Goal: Consume media (video, audio): Consume media (video, audio)

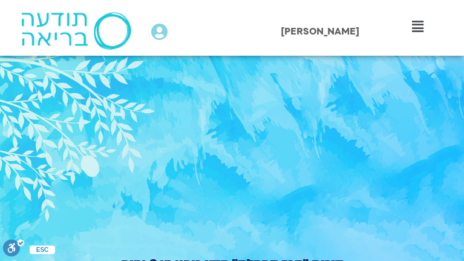
type input "3320.68"
type input "1377.76"
type input "3320.68"
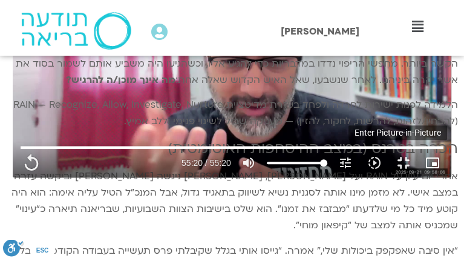
type input "1377.76"
type input "3320.68"
type input "1377.76"
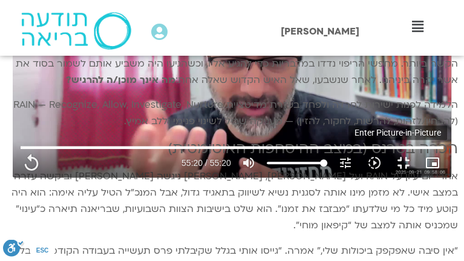
type input "3320.68"
type input "1377.76"
type input "3320.68"
type input "1377.76"
type input "3320.68"
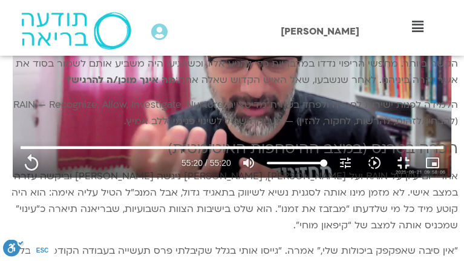
type input "1377.76"
type input "3320.68"
type input "1377.76"
type input "3320.68"
type input "1377.76"
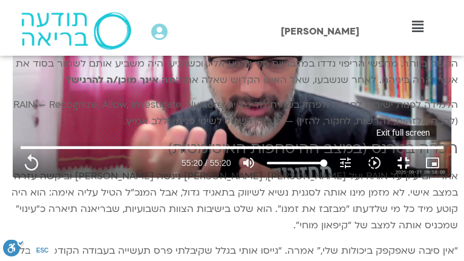
type input "3320.68"
type input "1377.76"
type input "3320.68"
click at [414, 177] on button "fullscreen_exit" at bounding box center [403, 162] width 29 height 29
type input "1377.76"
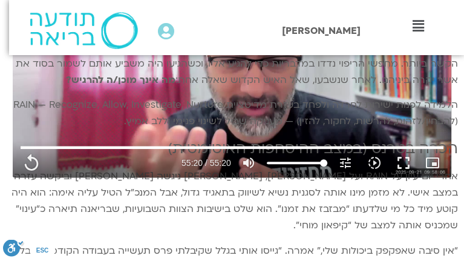
type input "3320.68"
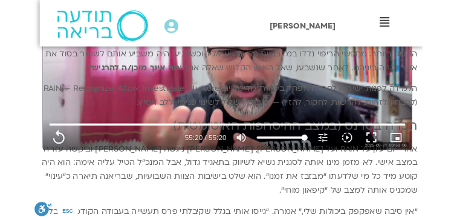
scroll to position [968, 0]
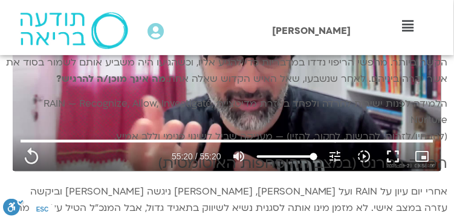
type input "1377.76"
type input "3320.68"
type input "1377.76"
type input "3320.68"
type input "1377.76"
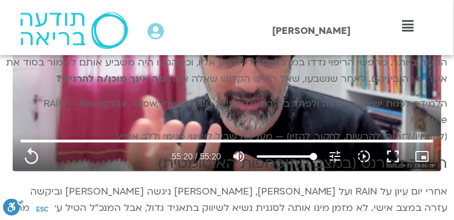
type input "3320.68"
type input "1377.76"
type input "3320.68"
type input "1377.76"
type input "3320.68"
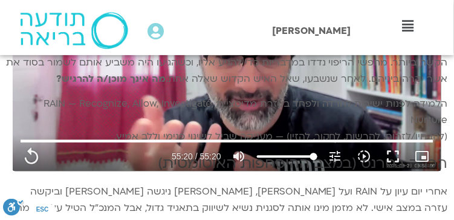
type input "1377.76"
type input "3320.68"
type input "1377.76"
type input "3320.68"
type input "1377.76"
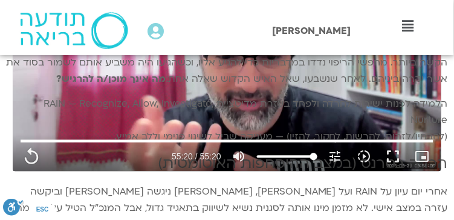
type input "3320.68"
type input "1377.76"
type input "3320.68"
type input "1377.76"
type input "3320.68"
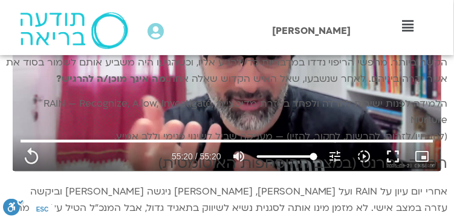
type input "1377.76"
type input "3320.68"
type input "1377.76"
type input "3320.68"
type input "1377.76"
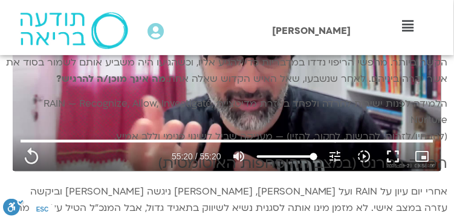
type input "3320.68"
type input "1377.76"
type input "3320.68"
type input "1377.76"
type input "3320.68"
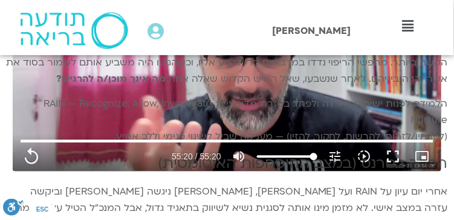
type input "1377.76"
type input "3320.68"
type input "1377.76"
type input "3320.68"
type input "1377.76"
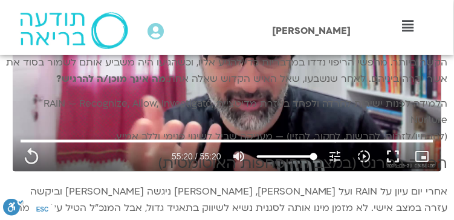
type input "3320.68"
type input "1377.76"
type input "3320.68"
type input "1377.76"
type input "3320.68"
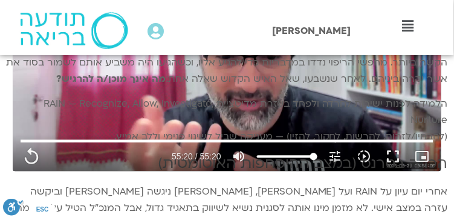
type input "1377.76"
type input "3320.68"
type input "1377.76"
type input "3320.68"
type input "1377.76"
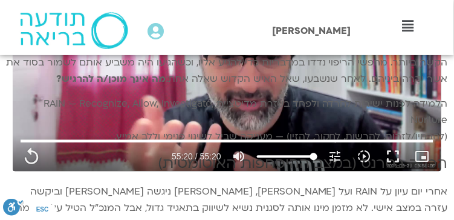
type input "3320.68"
type input "1377.76"
type input "3320.68"
type input "1377.76"
type input "3320.68"
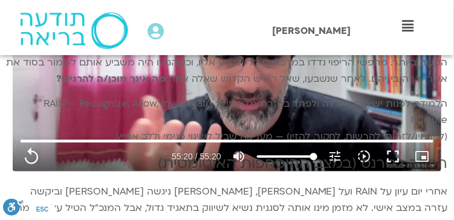
type input "1377.76"
type input "3320.68"
type input "1377.76"
type input "3320.68"
type input "1377.76"
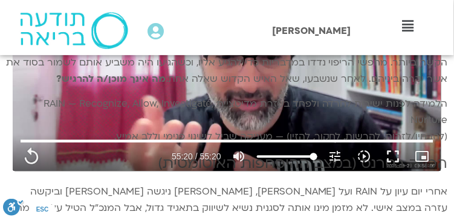
type input "3320.68"
type input "1377.76"
type input "3320.68"
type input "1377.76"
type input "3320.68"
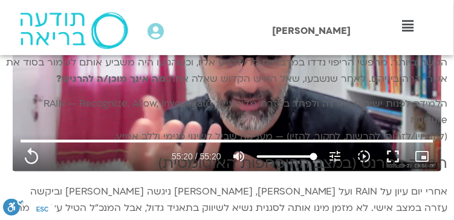
type input "1377.76"
type input "3320.68"
type input "1377.76"
type input "3320.68"
type input "1377.76"
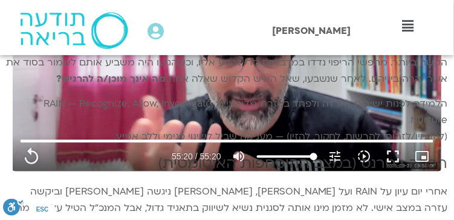
type input "3320.68"
type input "1377.76"
type input "3320.68"
type input "1377.76"
type input "3320.68"
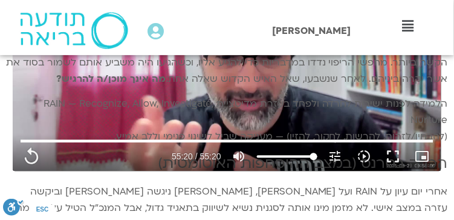
type input "1377.76"
type input "3320.68"
type input "1377.76"
type input "3320.68"
type input "1377.76"
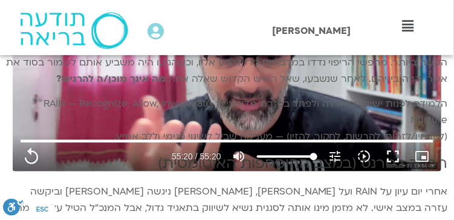
type input "3320.68"
type input "1377.76"
type input "3320.68"
type input "1377.76"
type input "3320.68"
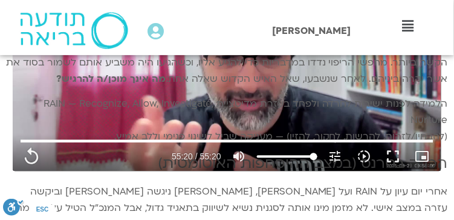
type input "1377.76"
type input "3320.68"
type input "1377.76"
type input "3320.68"
type input "1377.76"
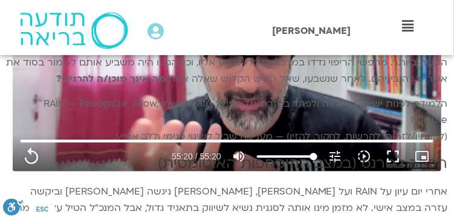
type input "3320.68"
type input "1377.76"
type input "3320.68"
type input "1377.76"
type input "3320.68"
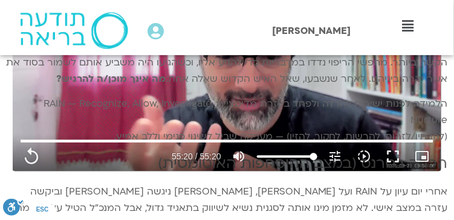
type input "1377.76"
type input "3320.68"
type input "1377.76"
type input "3320.68"
type input "1377.76"
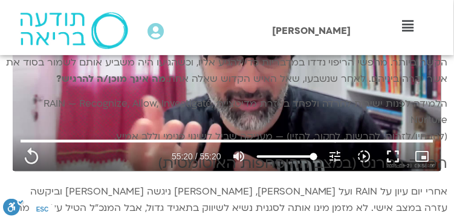
type input "3320.68"
type input "1377.76"
type input "3320.68"
type input "1377.76"
type input "3320.68"
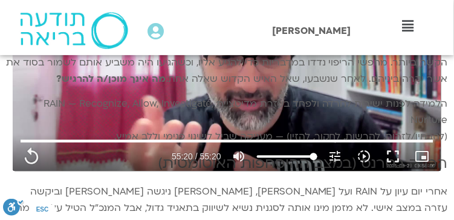
type input "1377.76"
type input "3320.68"
type input "1377.76"
type input "3320.68"
type input "1377.76"
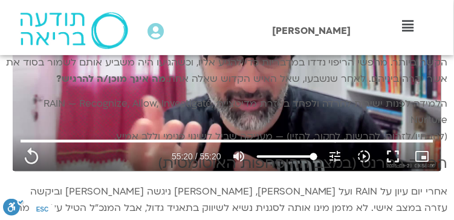
type input "3320.68"
type input "1377.76"
type input "3320.68"
type input "1377.76"
type input "3320.68"
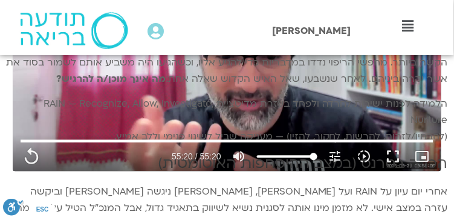
type input "1377.76"
type input "3320.68"
type input "1377.76"
type input "3320.68"
type input "1377.76"
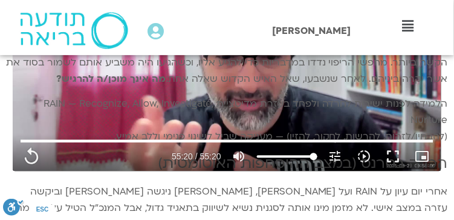
type input "3320.68"
type input "1377.76"
type input "3320.68"
type input "1377.76"
type input "3320.68"
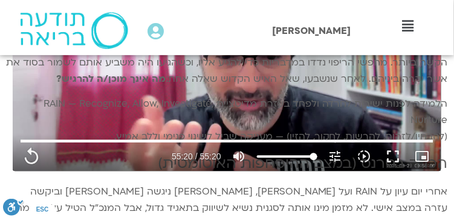
type input "1377.76"
type input "3320.68"
type input "1377.76"
type input "3320.68"
type input "1377.76"
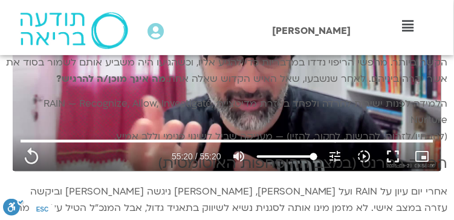
type input "3320.68"
type input "1377.76"
type input "3320.68"
type input "1377.76"
type input "3320.68"
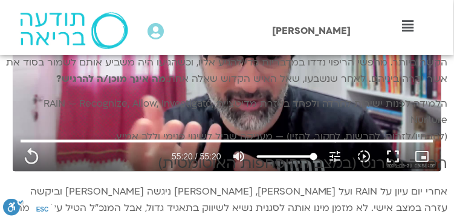
type input "1377.76"
type input "3320.68"
type input "1377.76"
type input "3320.68"
type input "1377.76"
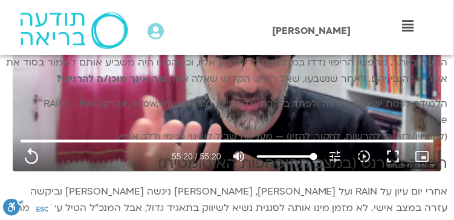
type input "3320.68"
type input "1377.76"
type input "3320.68"
type input "1377.76"
type input "3320.68"
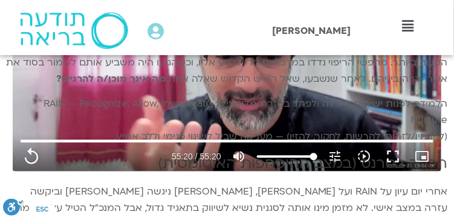
type input "1377.76"
type input "3320.68"
type input "1377.76"
type input "3320.68"
type input "1377.76"
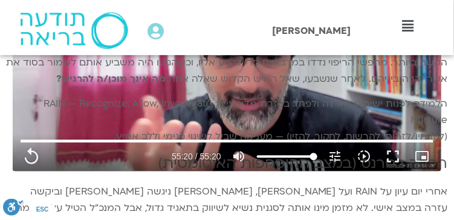
type input "3320.68"
type input "1377.76"
type input "3320.68"
type input "1377.76"
type input "3320.68"
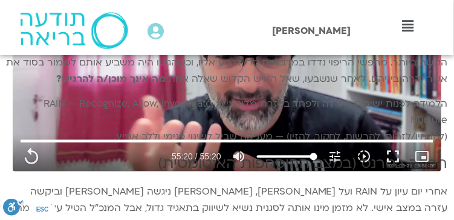
type input "1377.76"
type input "3320.68"
type input "1377.76"
type input "3320.68"
type input "1377.76"
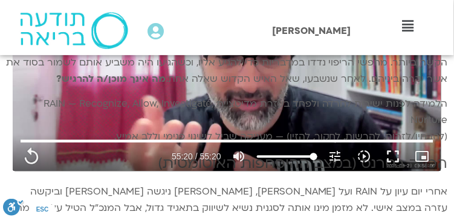
type input "3320.68"
type input "1377.76"
type input "3320.68"
type input "1377.76"
type input "3320.68"
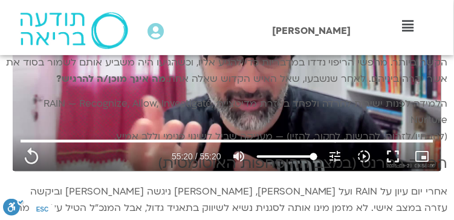
type input "1377.76"
type input "3320.68"
type input "1377.76"
type input "3320.68"
type input "1377.76"
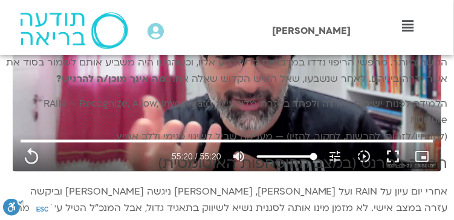
type input "3320.68"
type input "1377.76"
type input "3320.68"
type input "1377.76"
type input "3320.68"
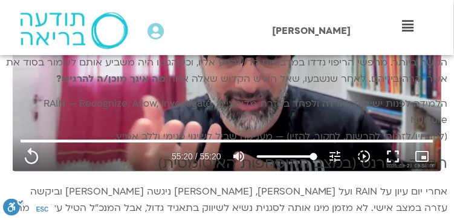
type input "1377.76"
type input "3320.68"
type input "1377.76"
type input "3320.68"
type input "1377.76"
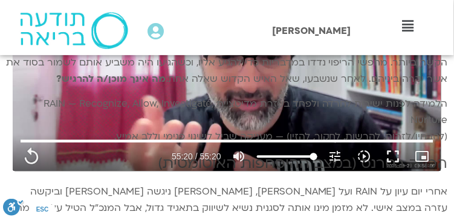
type input "3320.68"
type input "1377.76"
type input "3320.68"
type input "1377.76"
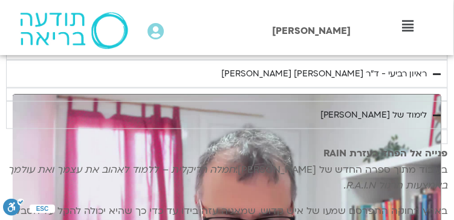
scroll to position [766, 0]
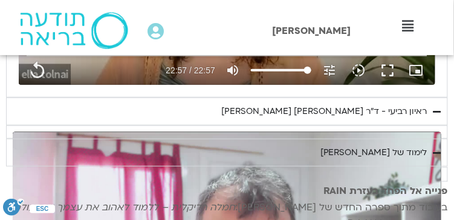
drag, startPoint x: 233, startPoint y: 109, endPoint x: 426, endPoint y: 111, distance: 193.0
click at [426, 110] on summary "ראיון רביעי - ד"ר [PERSON_NAME] [PERSON_NAME]" at bounding box center [227, 111] width 442 height 28
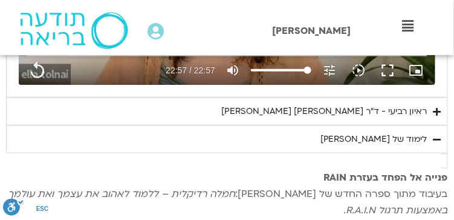
copy div "ראיון רביעי - ד"ר [PERSON_NAME] [PERSON_NAME]"
